Goal: Information Seeking & Learning: Find specific fact

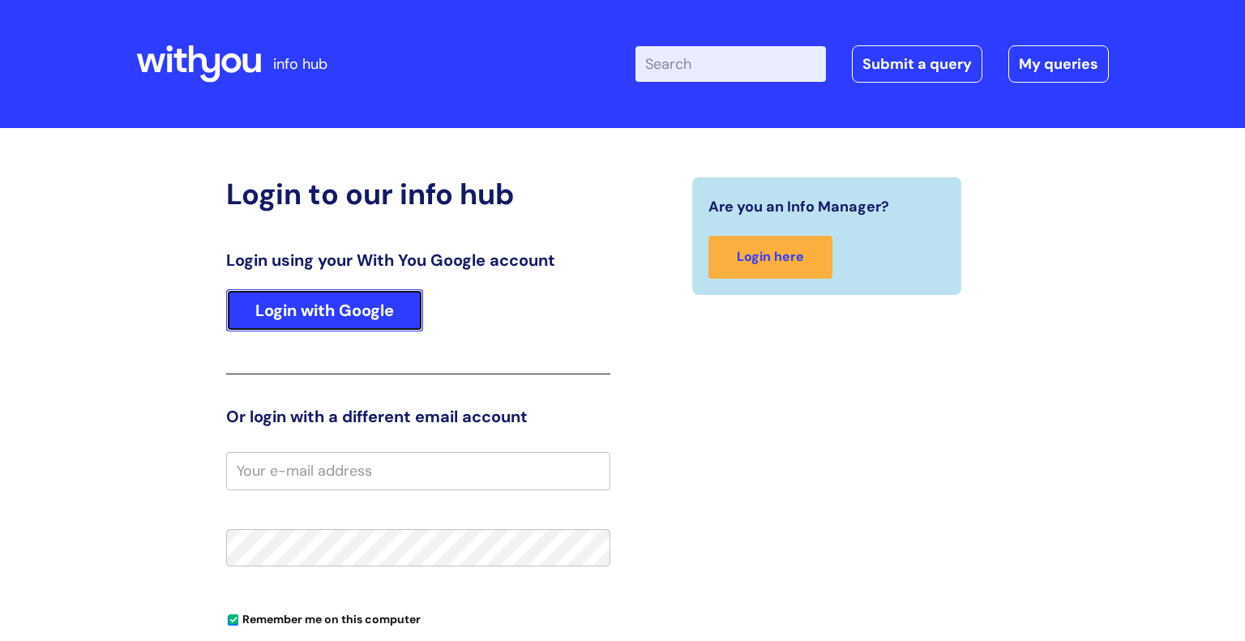
click at [381, 324] on link "Login with Google" at bounding box center [324, 310] width 197 height 42
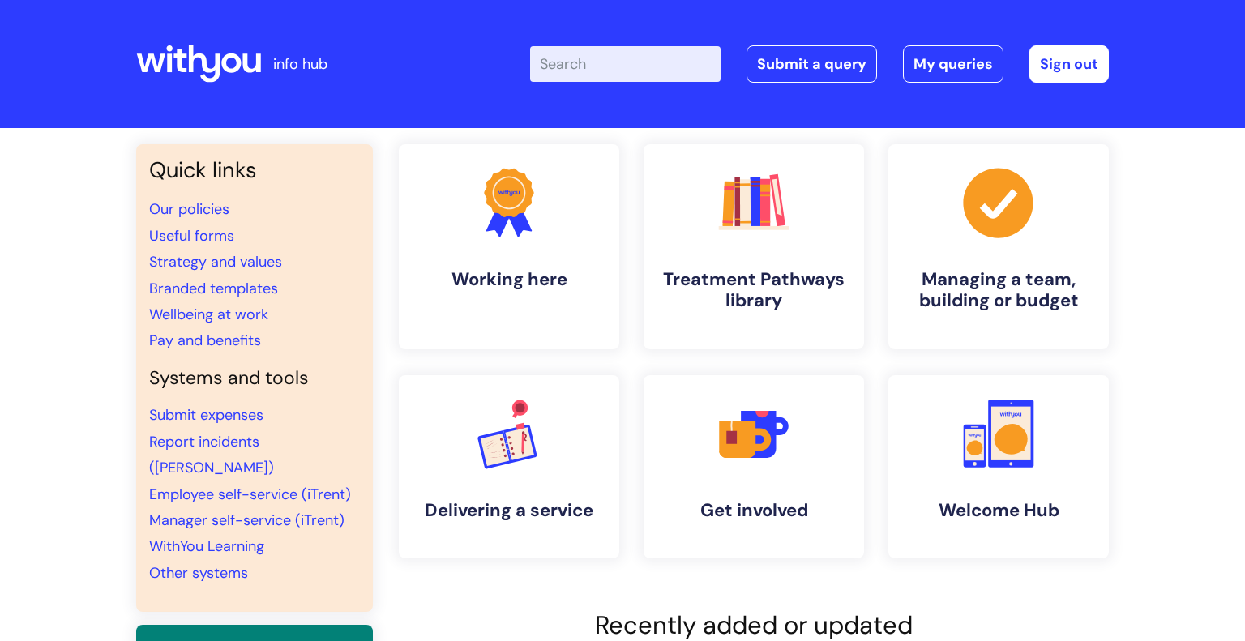
click at [658, 51] on input "Enter your search term here..." at bounding box center [625, 64] width 190 height 36
type input "interview"
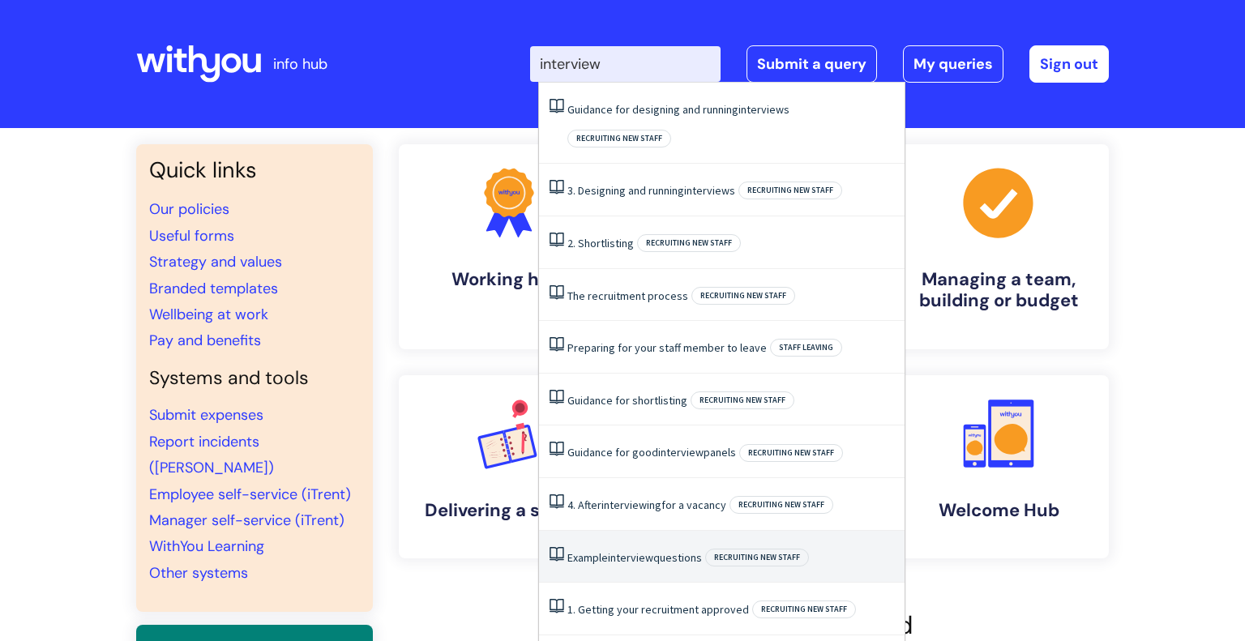
click at [634, 531] on li "Example interview questions Recruiting new staff" at bounding box center [721, 557] width 365 height 53
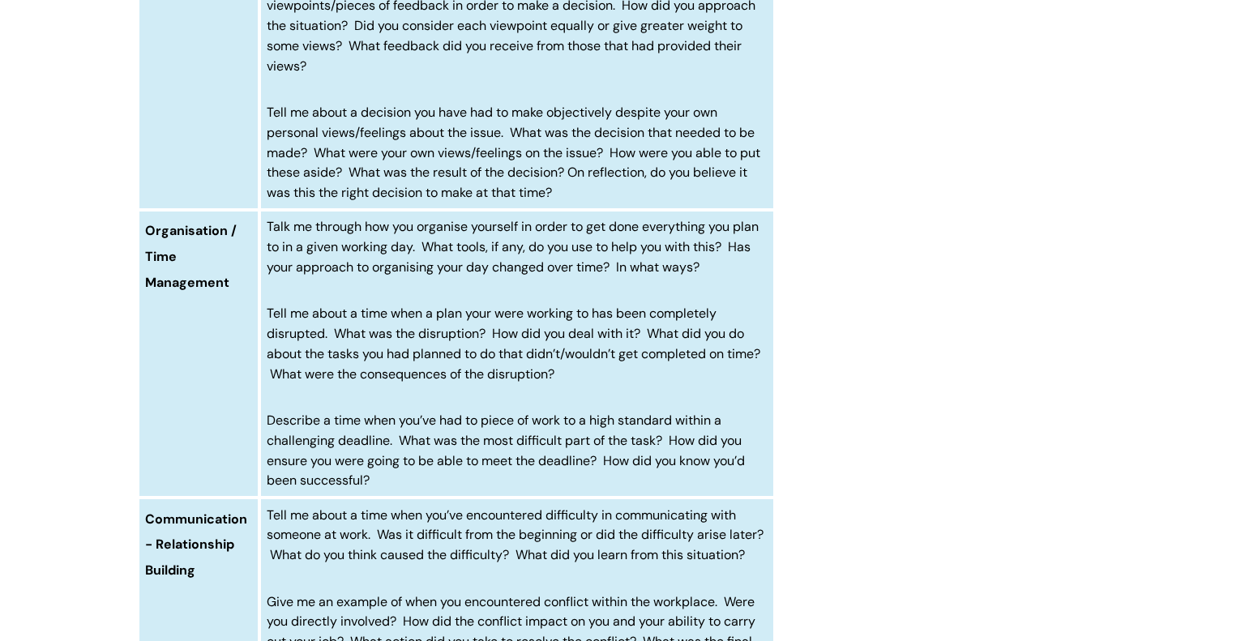
scroll to position [2274, 0]
